Goal: Task Accomplishment & Management: Use online tool/utility

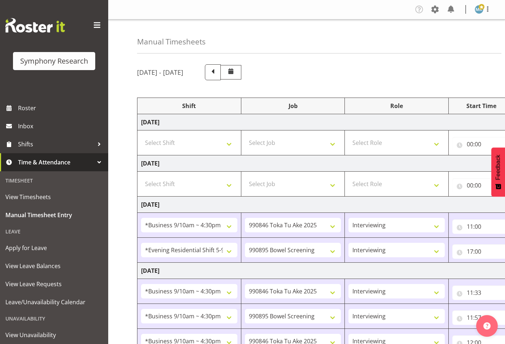
select select "26078"
select select "9426"
select select "47"
select select "48116"
select select "10632"
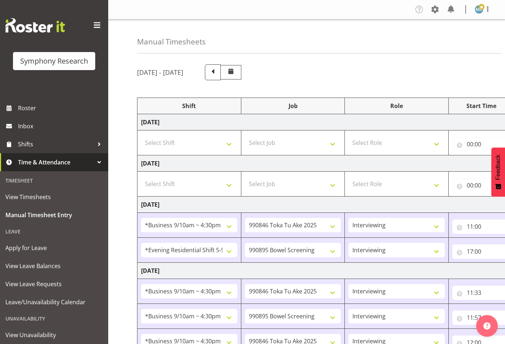
select select "47"
select select "26078"
select select "9426"
select select "47"
select select "26078"
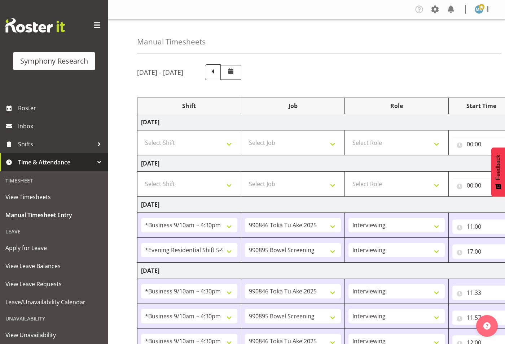
select select "10632"
select select "47"
select select "26078"
select select "9426"
select select "47"
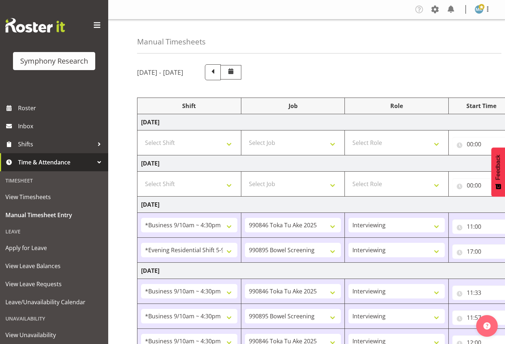
select select "26078"
select select "9426"
select select "47"
select select "26078"
select select "9426"
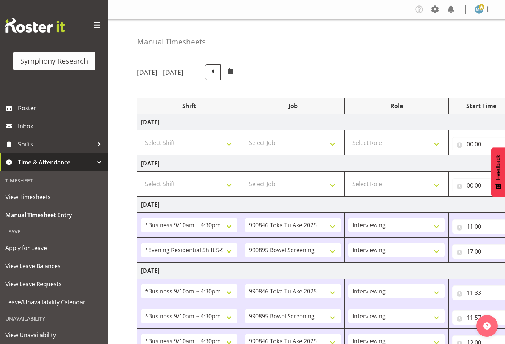
select select "47"
select select "26078"
select select "10575"
select select "47"
select select "26078"
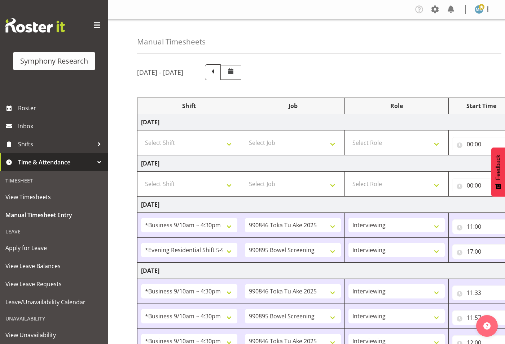
select select "9426"
select select "47"
select select "48116"
select select "10632"
select select "47"
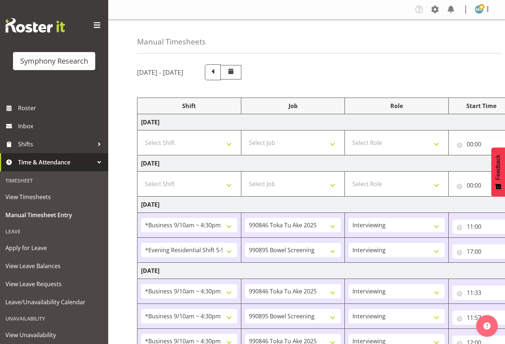
select select "26078"
select select "10242"
select select "47"
select select "26078"
select select "10587"
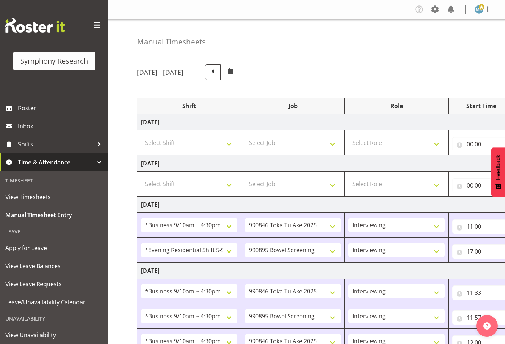
select select "47"
select select "26078"
select select "10575"
select select "47"
select select "26078"
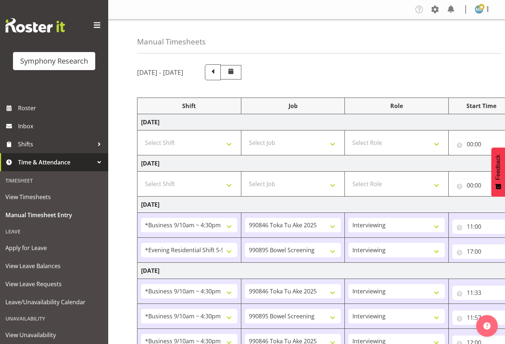
select select "10632"
select select "47"
select select "26078"
select select "743"
select select "26078"
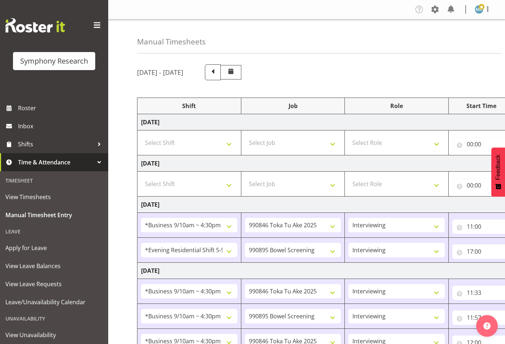
select select "10632"
select select "47"
select select "26078"
select select "10575"
select select "47"
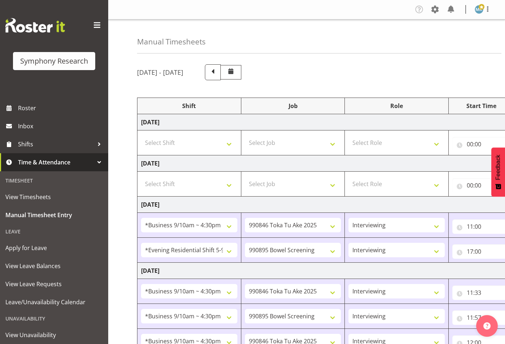
select select "26078"
select select "10632"
select select "47"
select select "26078"
select select "9426"
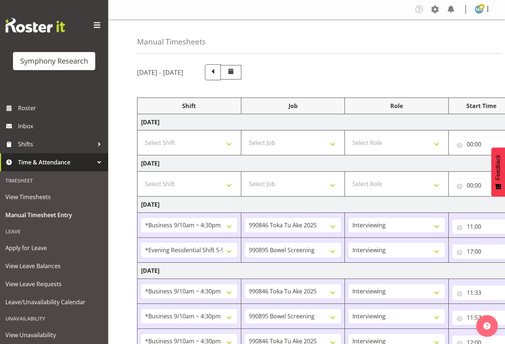
select select "47"
select select "26078"
select select "10632"
select select "47"
select select "26078"
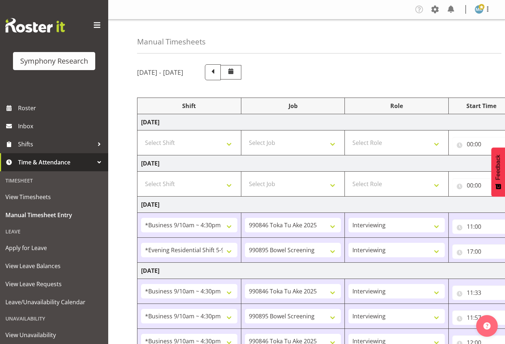
select select "10242"
select select "47"
select select "26078"
select select "10632"
select select "47"
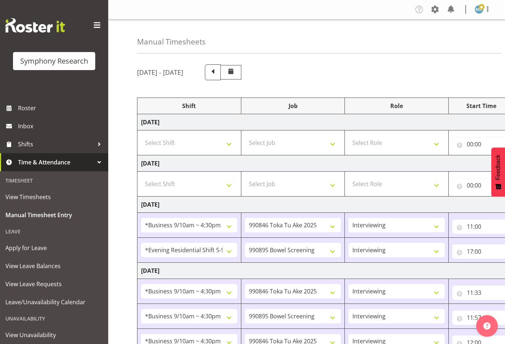
select select "26078"
select select "10587"
select select "47"
select select "26078"
select select "10632"
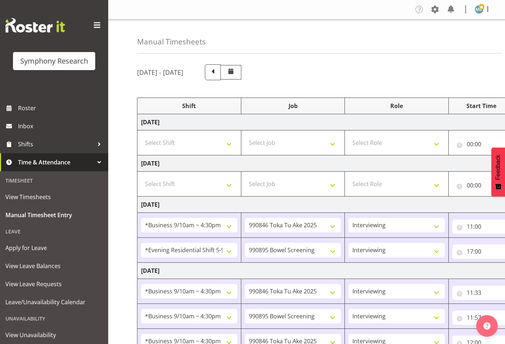
select select "47"
select select "26078"
select select "9426"
select select "47"
select select "26078"
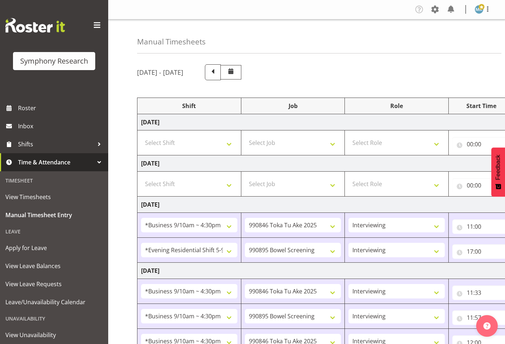
select select "10575"
select select "47"
select select "26078"
select select "10632"
select select "47"
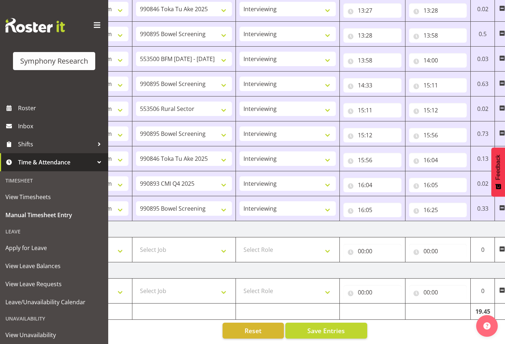
scroll to position [0, 137]
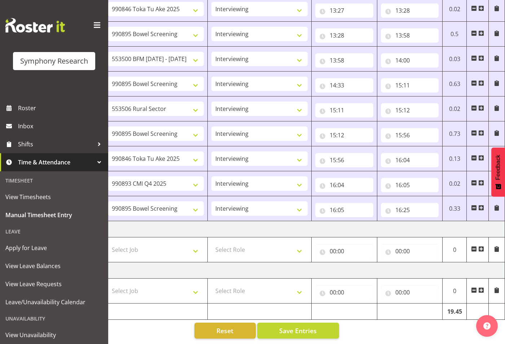
click at [481, 205] on span at bounding box center [482, 208] width 6 height 6
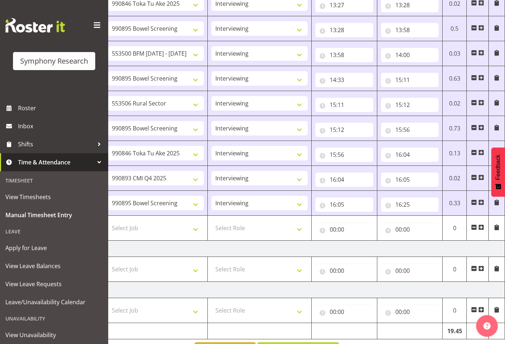
click at [481, 203] on span at bounding box center [482, 202] width 6 height 6
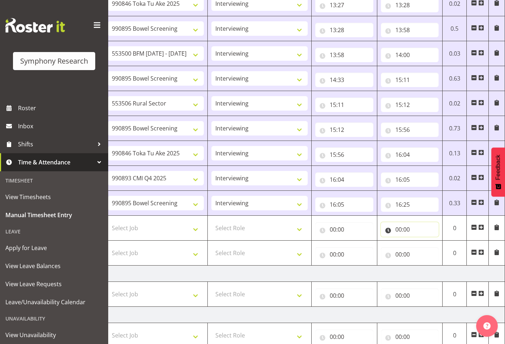
click at [402, 230] on input "00:00" at bounding box center [410, 229] width 58 height 14
click at [431, 248] on select "00 01 02 03 04 05 06 07 08 09 10 11 12 13 14 15 16 17 18 19 20 21 22 23" at bounding box center [430, 248] width 16 height 14
select select "17"
click at [422, 241] on select "00 01 02 03 04 05 06 07 08 09 10 11 12 13 14 15 16 17 18 19 20 21 22 23" at bounding box center [430, 248] width 16 height 14
type input "17:00"
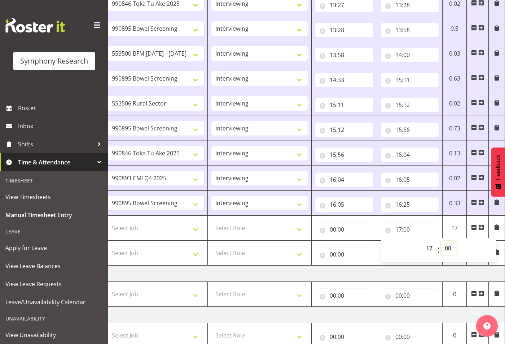
click at [452, 248] on select "00 01 02 03 04 05 06 07 08 09 10 11 12 13 14 15 16 17 18 19 20 21 22 23 24 25 2…" at bounding box center [449, 248] width 16 height 14
select select "22"
click at [441, 241] on select "00 01 02 03 04 05 06 07 08 09 10 11 12 13 14 15 16 17 18 19 20 21 22 23 24 25 2…" at bounding box center [449, 248] width 16 height 14
type input "17:22"
click at [354, 226] on input "00:00" at bounding box center [345, 229] width 58 height 14
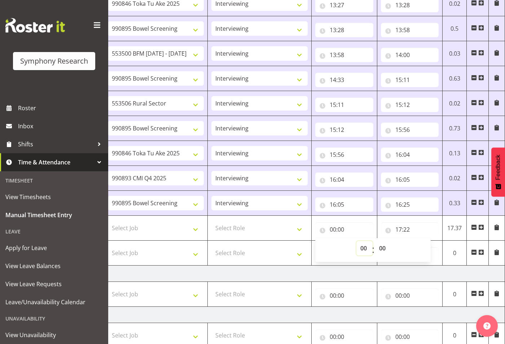
click at [362, 249] on select "00 01 02 03 04 05 06 07 08 09 10 11 12 13 14 15 16 17 18 19 20 21 22 23" at bounding box center [365, 248] width 16 height 14
select select "17"
click at [357, 241] on select "00 01 02 03 04 05 06 07 08 09 10 11 12 13 14 15 16 17 18 19 20 21 22 23" at bounding box center [365, 248] width 16 height 14
type input "17:00"
click at [263, 226] on select "Select Role Supervisor Interviewing Briefing" at bounding box center [260, 228] width 96 height 14
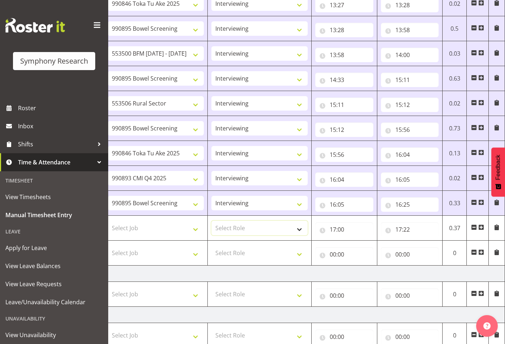
select select "47"
click at [212, 221] on select "Select Role Supervisor Interviewing Briefing" at bounding box center [260, 228] width 96 height 14
click at [349, 256] on input "00:00" at bounding box center [345, 254] width 58 height 14
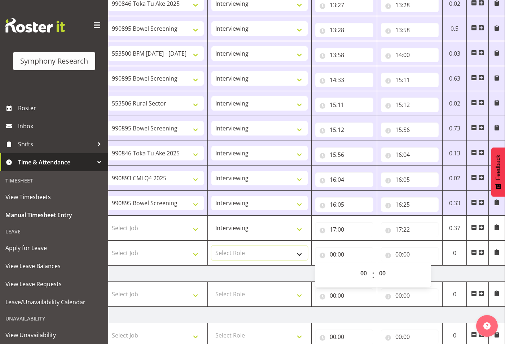
click at [279, 252] on select "Select Role Supervisor Interviewing Briefing" at bounding box center [260, 253] width 96 height 14
select select "47"
click at [212, 246] on select "Select Role Supervisor Interviewing Briefing" at bounding box center [260, 253] width 96 height 14
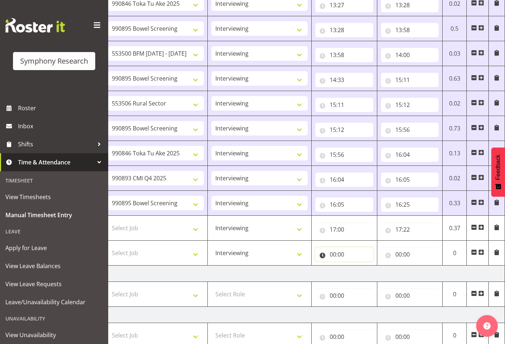
click at [352, 258] on input "00:00" at bounding box center [345, 254] width 58 height 14
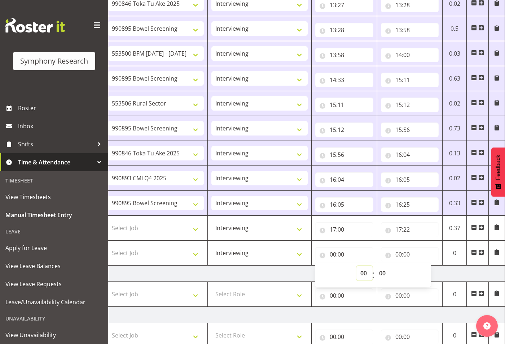
click at [361, 273] on select "00 01 02 03 04 05 06 07 08 09 10 11 12 13 14 15 16 17 18 19 20 21 22 23" at bounding box center [365, 273] width 16 height 14
select select "17"
click at [357, 266] on select "00 01 02 03 04 05 06 07 08 09 10 11 12 13 14 15 16 17 18 19 20 21 22 23" at bounding box center [365, 273] width 16 height 14
type input "17:00"
click at [386, 272] on select "00 01 02 03 04 05 06 07 08 09 10 11 12 13 14 15 16 17 18 19 20 21 22 23 24 25 2…" at bounding box center [383, 273] width 16 height 14
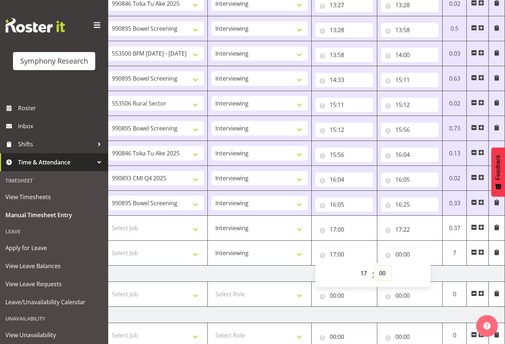
select select "22"
click at [375, 266] on select "00 01 02 03 04 05 06 07 08 09 10 11 12 13 14 15 16 17 18 19 20 21 22 23 24 25 2…" at bounding box center [383, 273] width 16 height 14
type input "17:22"
click at [414, 251] on input "00:00" at bounding box center [410, 254] width 58 height 14
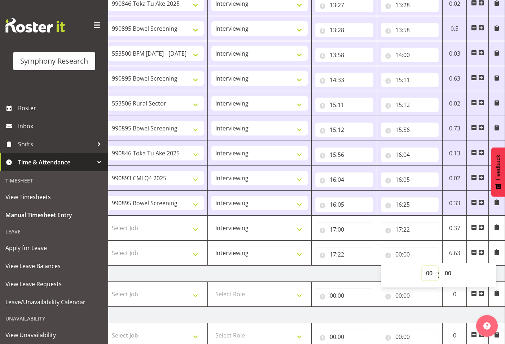
click at [428, 272] on select "00 01 02 03 04 05 06 07 08 09 10 11 12 13 14 15 16 17 18 19 20 21 22 23" at bounding box center [430, 273] width 16 height 14
select select "20"
click at [422, 266] on select "00 01 02 03 04 05 06 07 08 09 10 11 12 13 14 15 16 17 18 19 20 21 22 23" at bounding box center [430, 273] width 16 height 14
type input "20:00"
click at [163, 249] on select "Select Job 550060 IF Admin 553492 World Poll Aus Wave 2 Main 2025 553493 World …" at bounding box center [156, 253] width 96 height 14
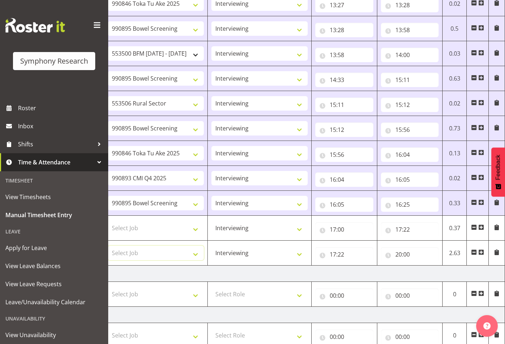
select select "10631"
click at [108, 246] on select "Select Job 550060 IF Admin 553492 World Poll Aus Wave 2 Main 2025 553493 World …" at bounding box center [156, 253] width 96 height 14
click at [170, 229] on select "Select Job 550060 IF Admin 553492 World Poll Aus Wave 2 Main 2025 553493 World …" at bounding box center [156, 228] width 96 height 14
select select "9426"
click at [108, 221] on select "Select Job 550060 IF Admin 553492 World Poll Aus Wave 2 Main 2025 553493 World …" at bounding box center [156, 228] width 96 height 14
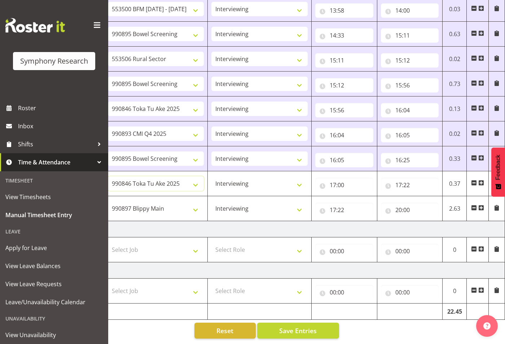
scroll to position [0, 0]
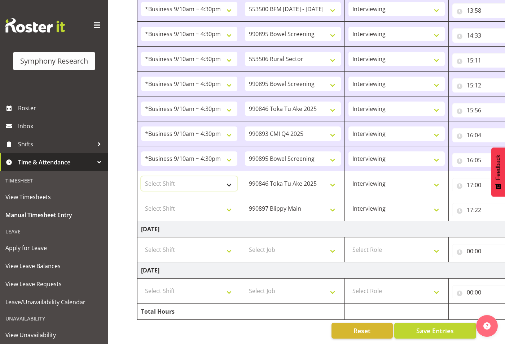
click at [163, 180] on select "Select Shift !!Weekend Residential (Roster IT Shift Label) *Business 9/10am ~ 4…" at bounding box center [189, 183] width 96 height 14
select select "48116"
click at [141, 176] on select "Select Shift !!Weekend Residential (Roster IT Shift Label) *Business 9/10am ~ 4…" at bounding box center [189, 183] width 96 height 14
click at [203, 201] on select "Select Shift !!Weekend Residential (Roster IT Shift Label) *Business 9/10am ~ 4…" at bounding box center [189, 208] width 96 height 14
select select "48116"
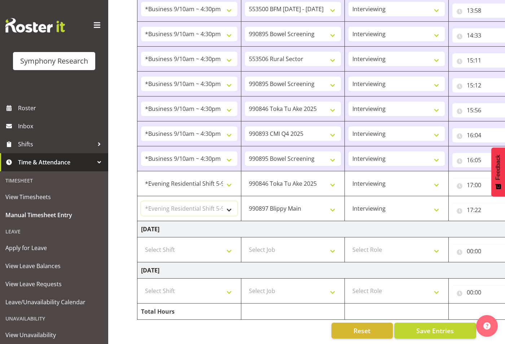
click at [141, 201] on select "Select Shift !!Weekend Residential (Roster IT Shift Label) *Business 9/10am ~ 4…" at bounding box center [189, 208] width 96 height 14
click at [444, 326] on span "Save Entries" at bounding box center [436, 330] width 38 height 9
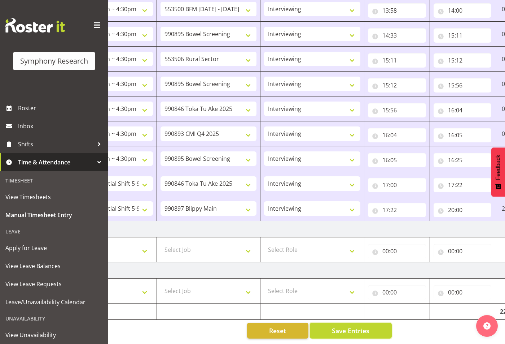
scroll to position [0, 137]
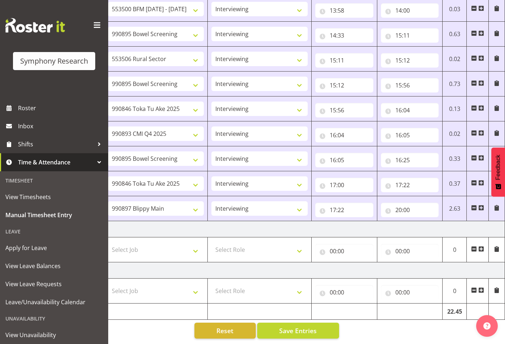
click at [428, 221] on td "[DATE]" at bounding box center [252, 229] width 505 height 16
